Goal: Information Seeking & Learning: Learn about a topic

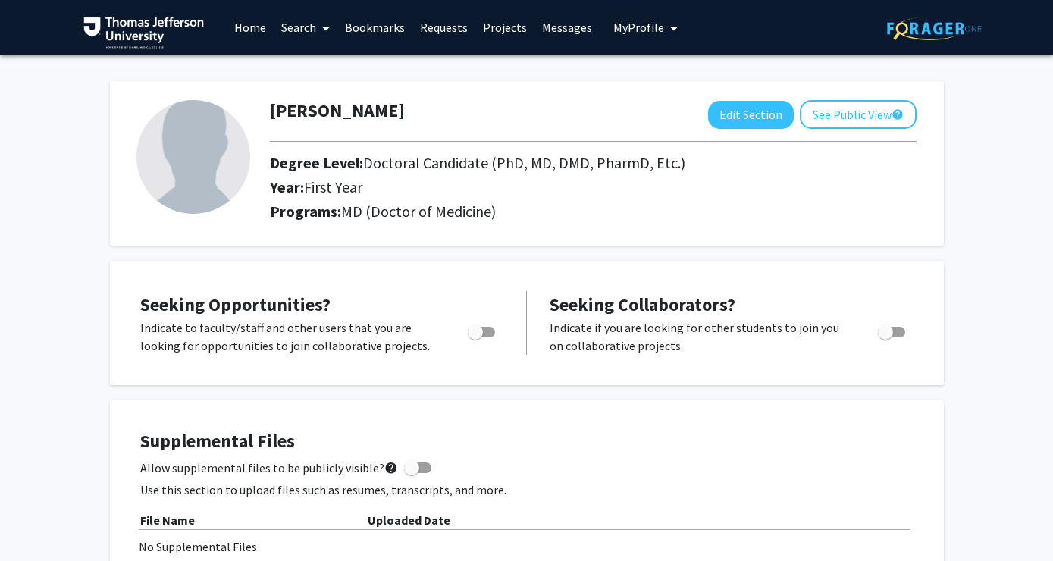
click at [240, 28] on link "Home" at bounding box center [250, 27] width 47 height 53
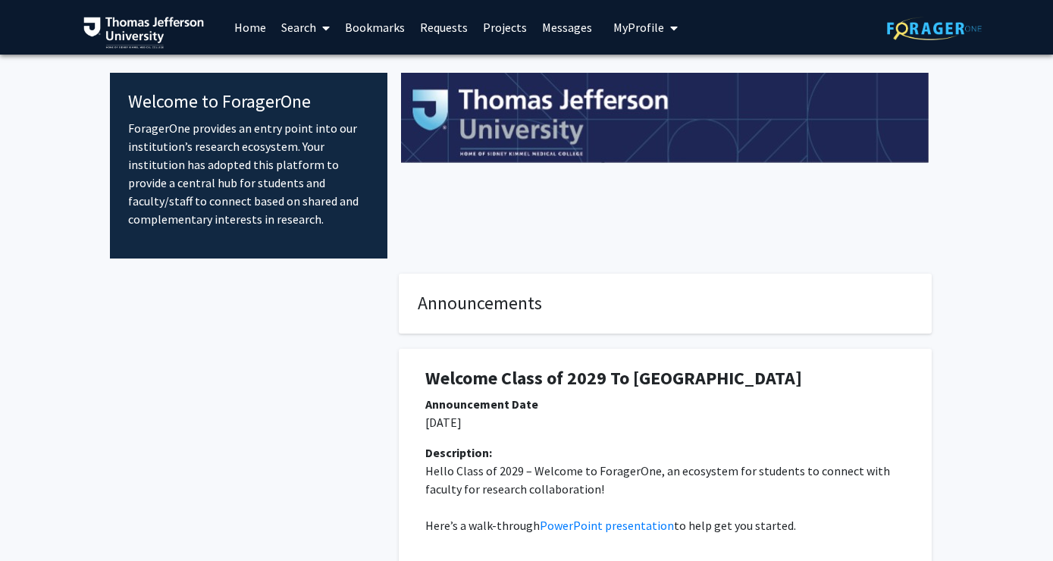
click at [305, 35] on link "Search" at bounding box center [306, 27] width 64 height 53
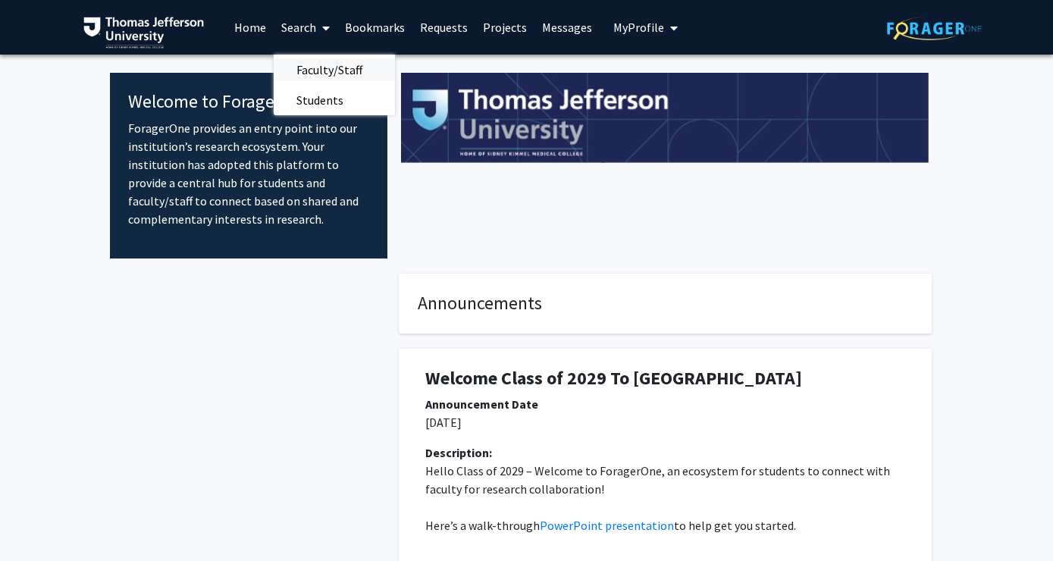
click at [314, 70] on span "Faculty/Staff" at bounding box center [329, 70] width 111 height 30
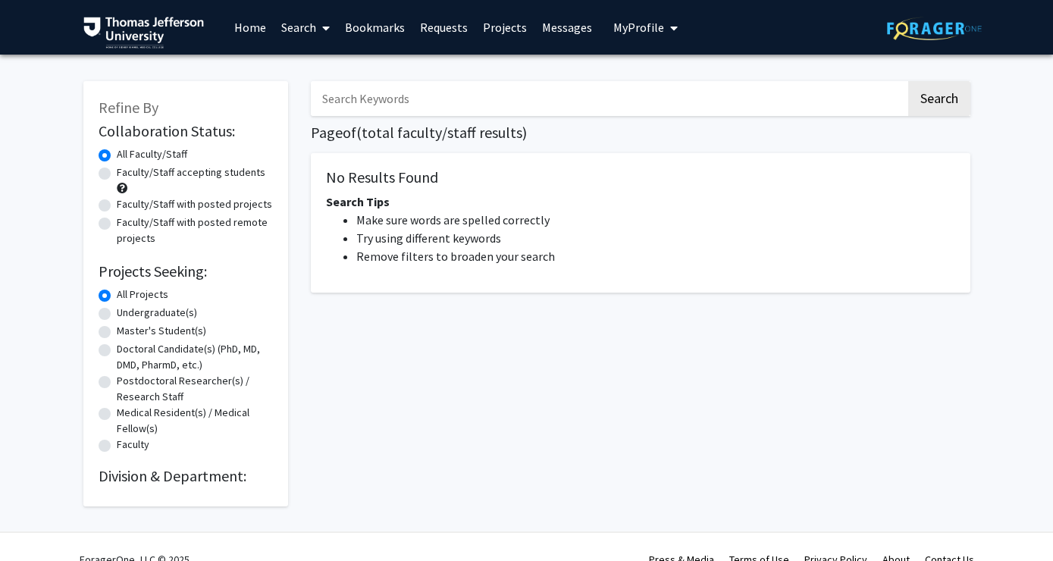
click at [142, 172] on label "Faculty/Staff accepting students" at bounding box center [191, 172] width 149 height 16
click at [127, 172] on input "Faculty/Staff accepting students" at bounding box center [122, 169] width 10 height 10
radio input "true"
click at [456, 94] on input "Search Keywords" at bounding box center [608, 98] width 595 height 35
click at [874, 206] on div "No Results Found Search Tips Make sure words are spelled correctly Try using di…" at bounding box center [640, 222] width 659 height 139
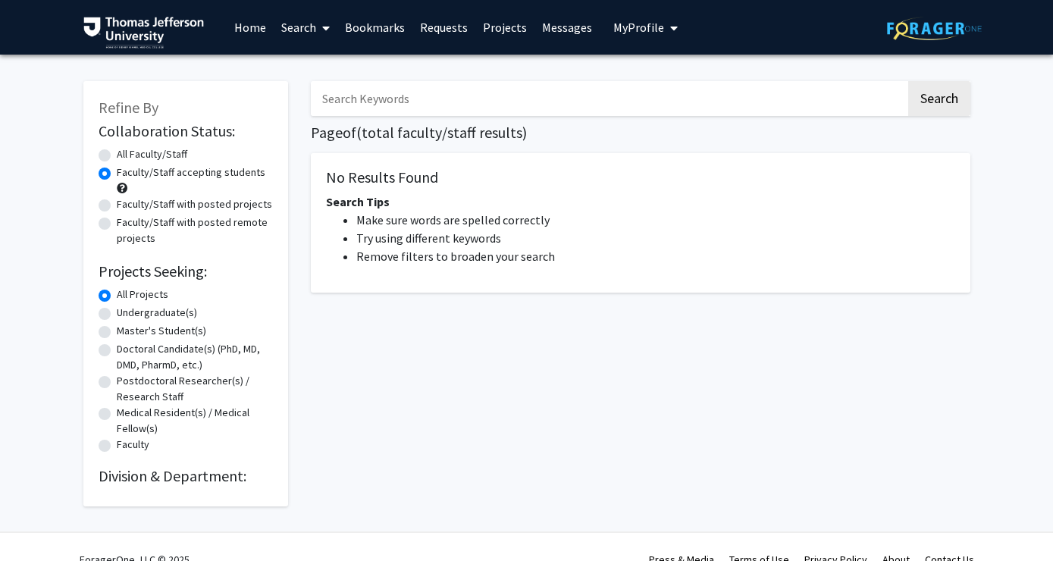
click at [643, 93] on input "Search Keywords" at bounding box center [608, 98] width 595 height 35
type input "alzheimer's"
click at [908, 81] on button "Search" at bounding box center [939, 98] width 62 height 35
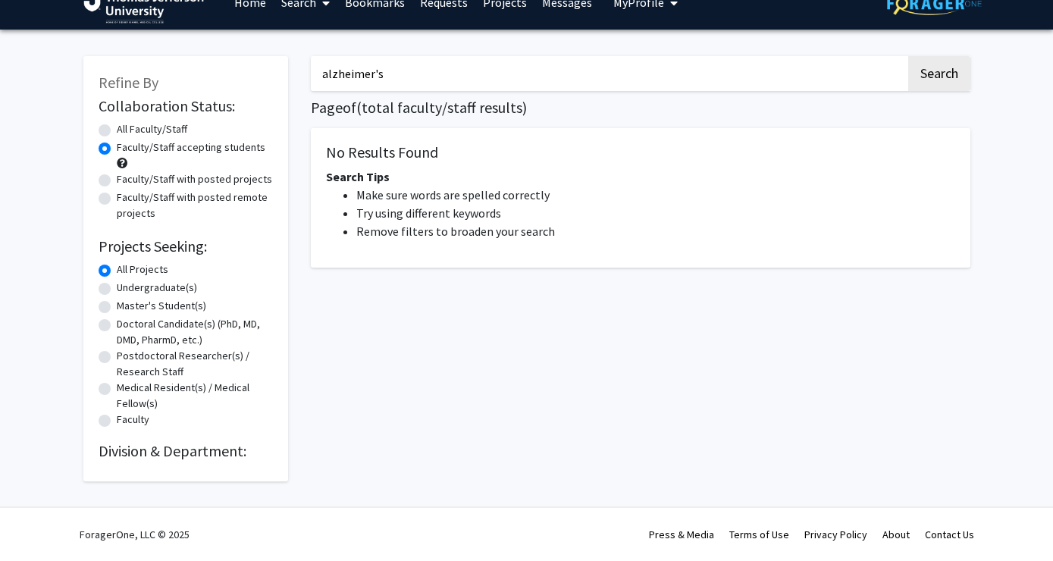
drag, startPoint x: 420, startPoint y: 81, endPoint x: 261, endPoint y: 70, distance: 158.7
click at [261, 70] on div "Refine By Collaboration Status: Collaboration Status All Faculty/Staff Collabor…" at bounding box center [526, 261] width 909 height 440
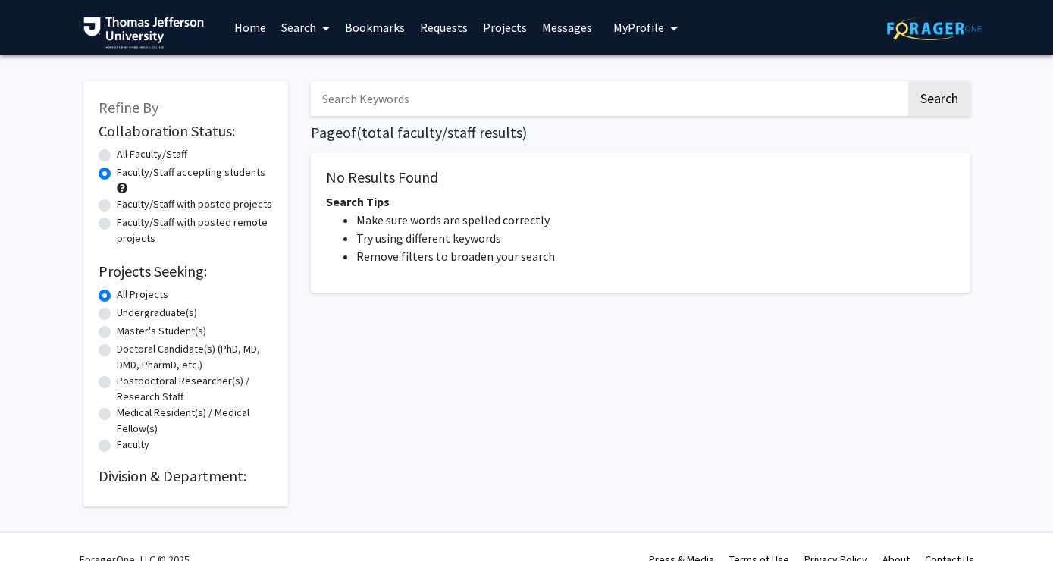
click at [250, 31] on link "Home" at bounding box center [250, 27] width 47 height 53
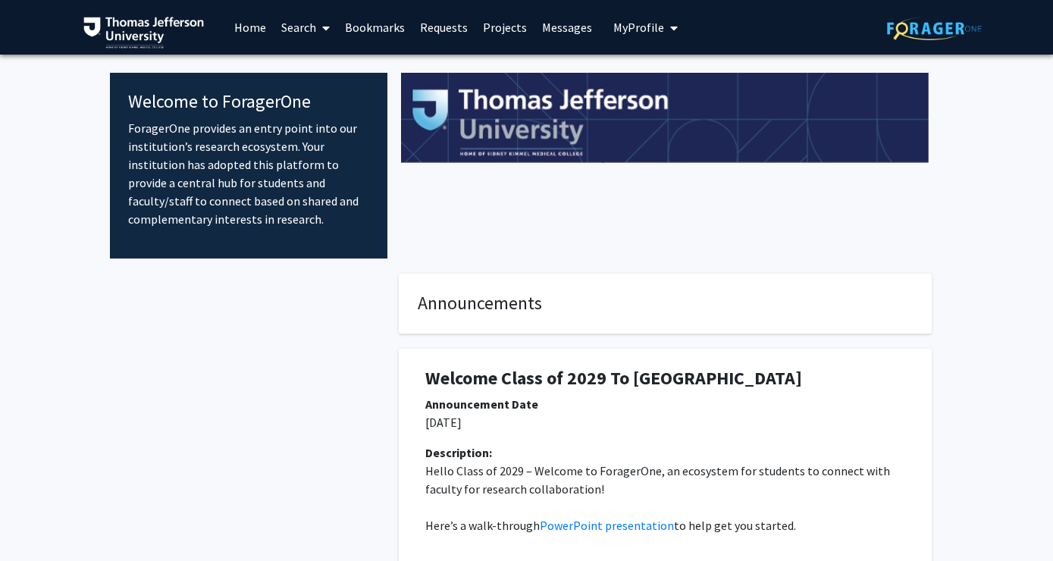
click at [509, 26] on link "Projects" at bounding box center [504, 27] width 59 height 53
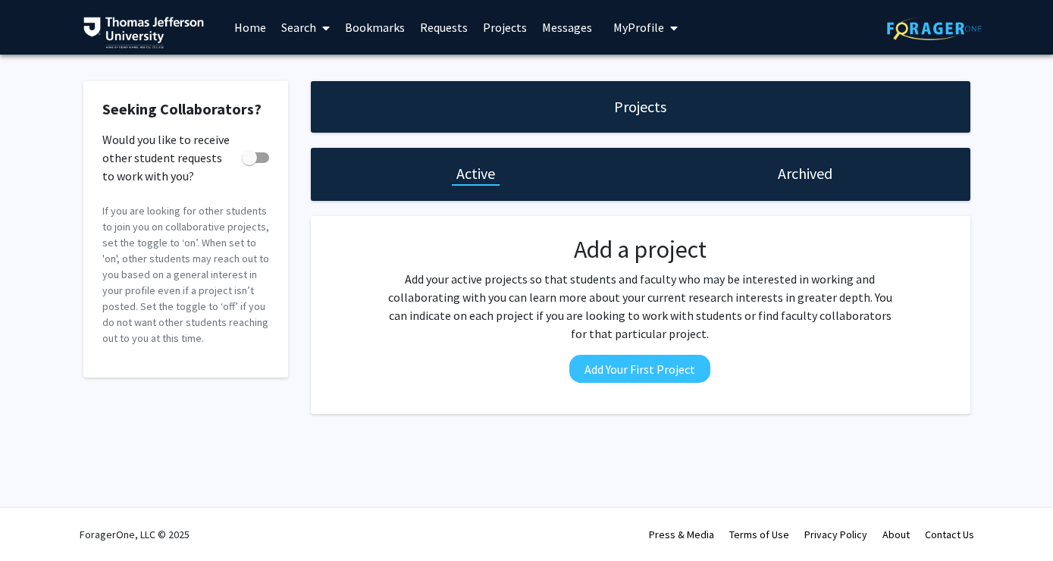
click at [294, 18] on link "Search" at bounding box center [306, 27] width 64 height 53
click at [344, 66] on span "Faculty/Staff" at bounding box center [329, 70] width 111 height 30
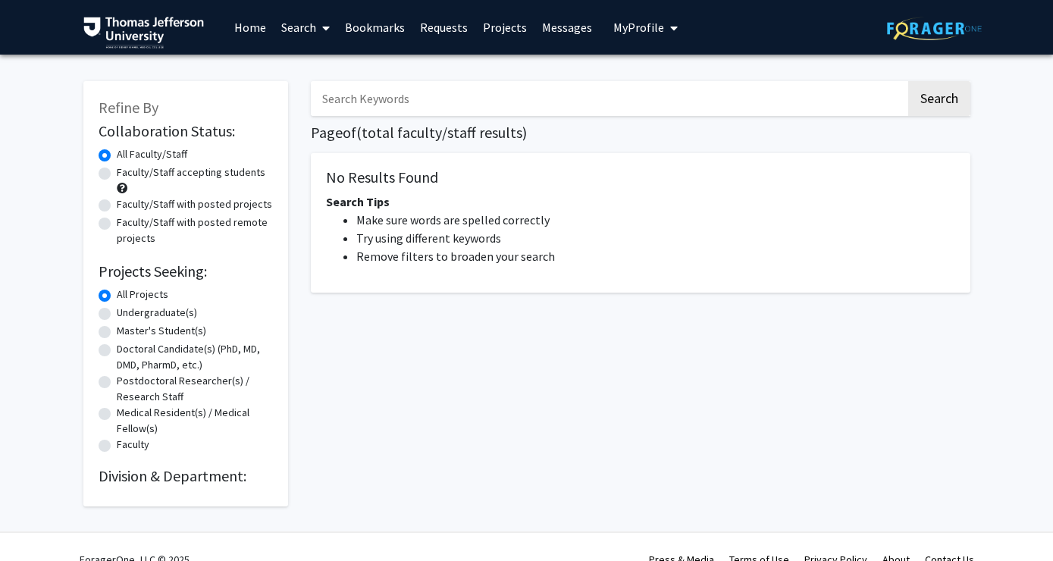
scroll to position [25, 0]
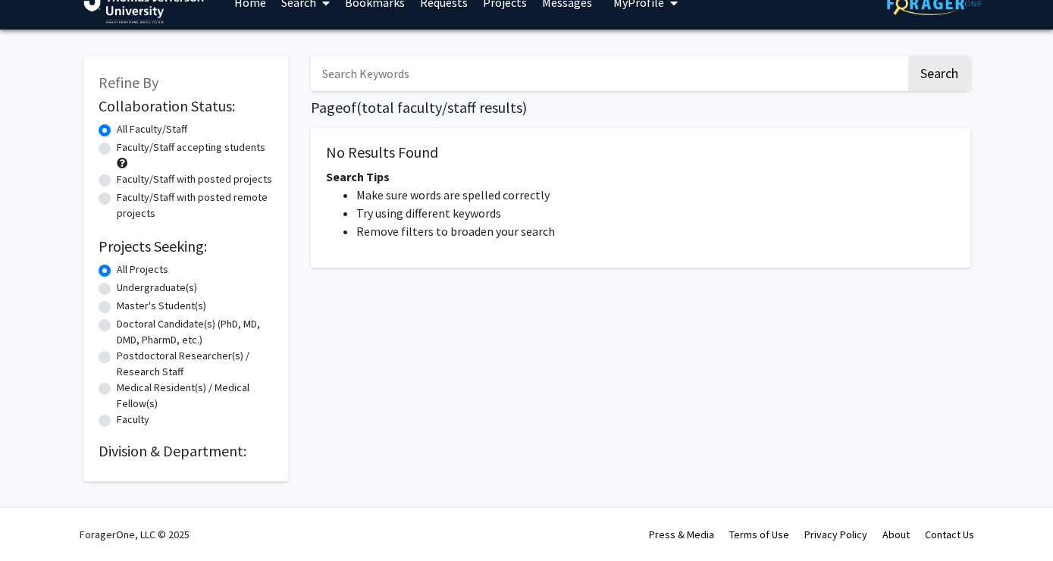
click at [453, 89] on input "Search Keywords" at bounding box center [608, 73] width 595 height 35
type input "biochemistry"
click at [908, 56] on button "Search" at bounding box center [939, 73] width 62 height 35
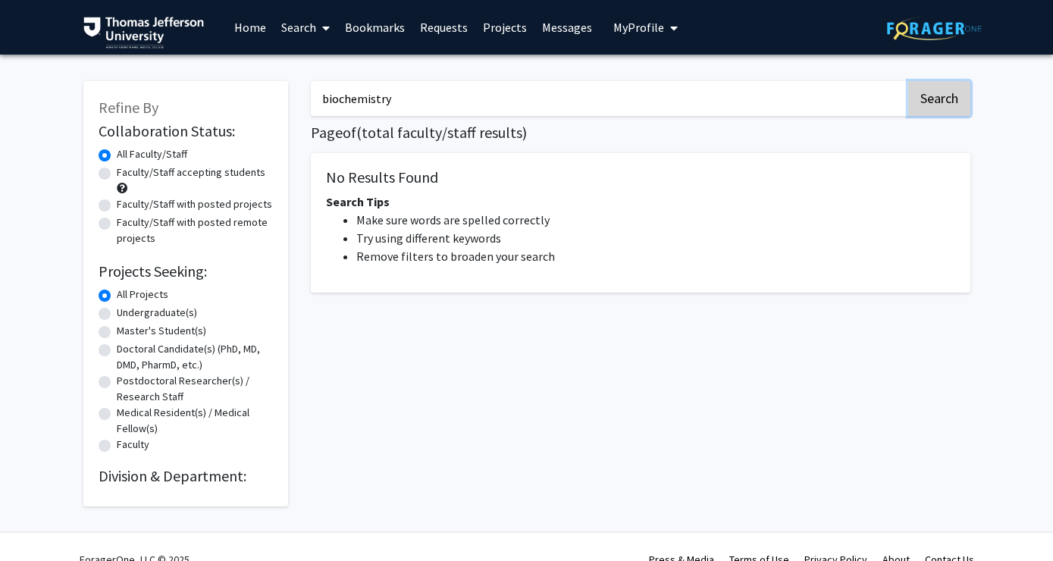
click at [937, 102] on button "Search" at bounding box center [939, 98] width 62 height 35
click at [176, 208] on label "Faculty/Staff with posted projects" at bounding box center [194, 204] width 155 height 16
click at [127, 206] on input "Faculty/Staff with posted projects" at bounding box center [122, 201] width 10 height 10
radio input "true"
click at [651, 23] on span "My Profile" at bounding box center [638, 27] width 51 height 15
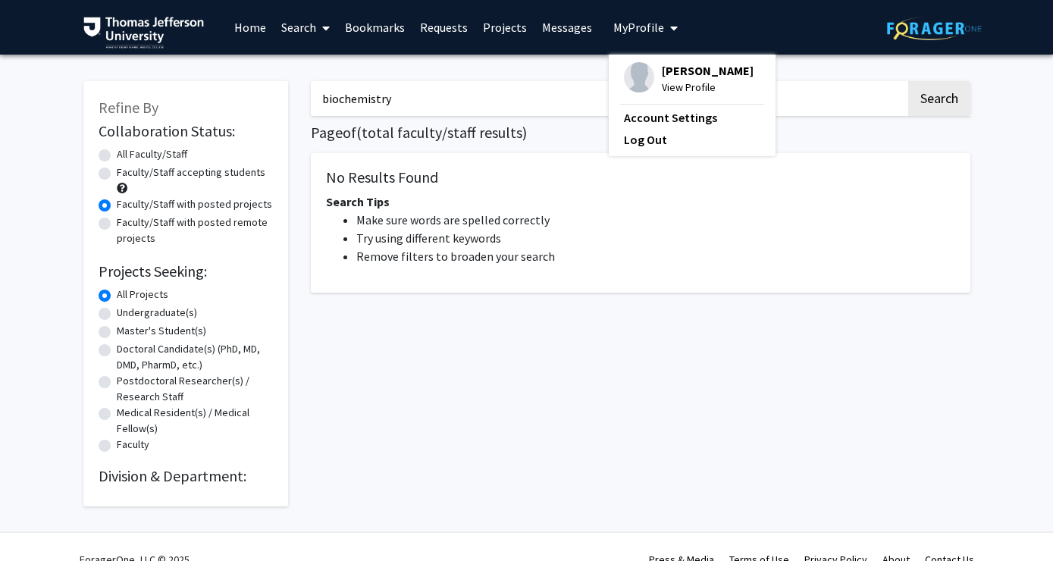
click at [149, 77] on div "Refine By Collaboration Status: Collaboration Status All Faculty/Staff Collabor…" at bounding box center [185, 286] width 227 height 440
